Goal: Obtain resource: Download file/media

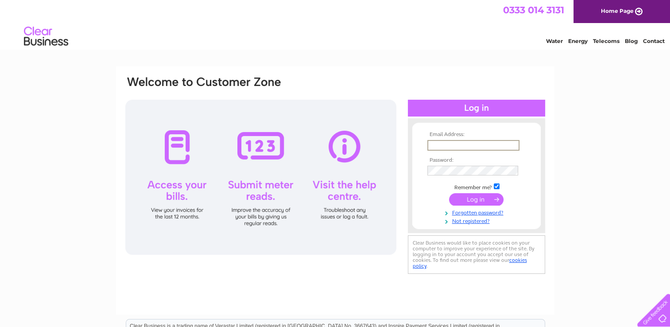
click at [436, 144] on input "text" at bounding box center [473, 145] width 92 height 11
paste input "purchase.ledger@dyson-energy.co.uk"
type input "purchase.ledger@dyson-energy.co.uk"
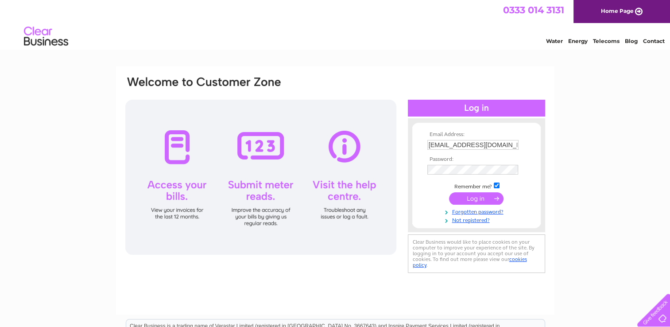
click at [623, 193] on div "Email Address: purchase.ledger@dyson-energy.co.uk Password:" at bounding box center [335, 265] width 670 height 399
click at [472, 198] on input "submit" at bounding box center [476, 198] width 54 height 12
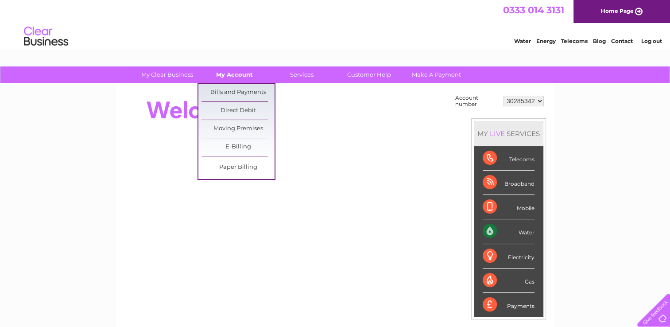
click at [231, 74] on link "My Account" at bounding box center [234, 74] width 73 height 16
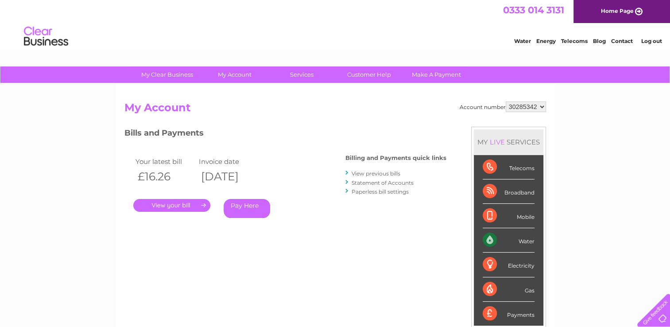
click at [182, 207] on link "." at bounding box center [171, 205] width 77 height 13
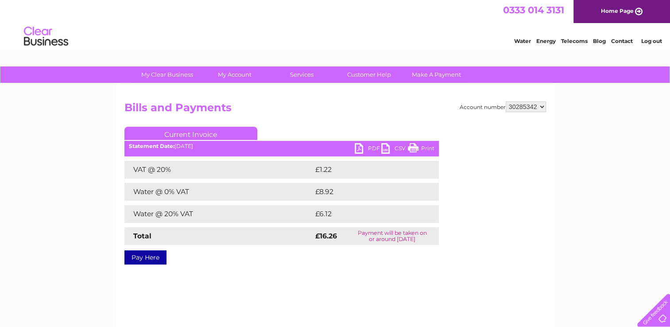
click at [359, 150] on link "PDF" at bounding box center [368, 149] width 27 height 13
click at [651, 41] on link "Log out" at bounding box center [651, 41] width 21 height 7
